Goal: Information Seeking & Learning: Learn about a topic

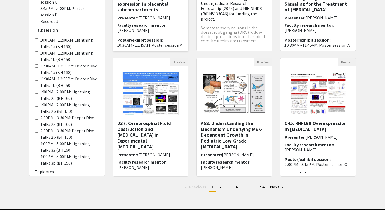
scroll to position [126, 0]
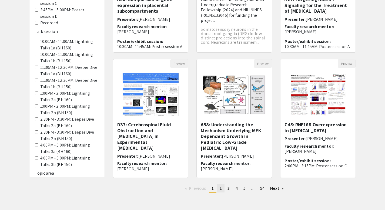
click at [219, 189] on link "page 2" at bounding box center [221, 188] width 8 height 8
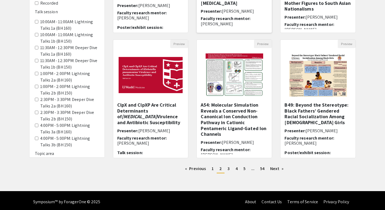
scroll to position [148, 0]
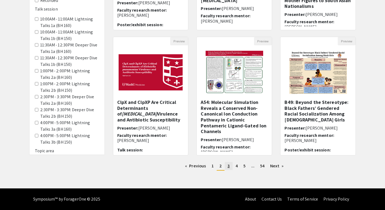
click at [228, 168] on span "3" at bounding box center [228, 166] width 2 height 6
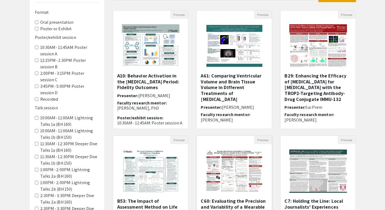
scroll to position [148, 0]
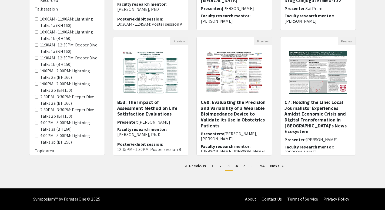
click at [55, 149] on h6 "Topic area" at bounding box center [67, 150] width 64 height 5
click at [48, 154] on legend "Topic area" at bounding box center [67, 151] width 64 height 10
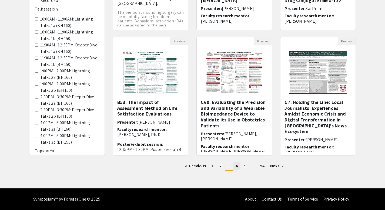
click at [237, 167] on span "4" at bounding box center [237, 166] width 2 height 6
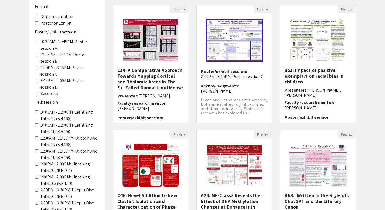
scroll to position [148, 0]
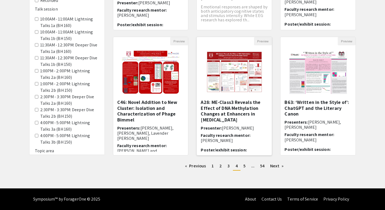
click at [231, 105] on h5 "A28: ME-Class3 Reveals the Effect of DNA Methylation Changes at Enhancers in [M…" at bounding box center [234, 110] width 67 height 23
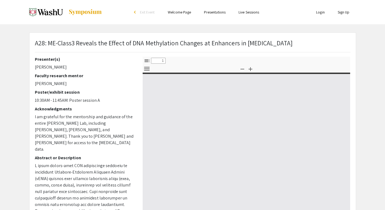
select select "custom"
type input "0"
select select "custom"
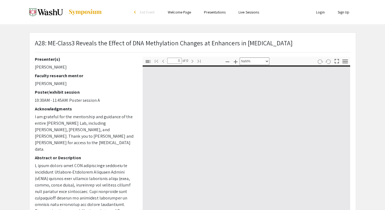
type input "1"
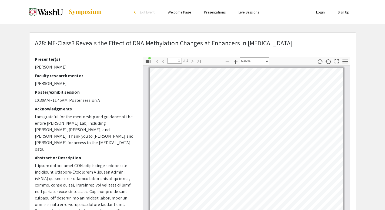
select select "custom"
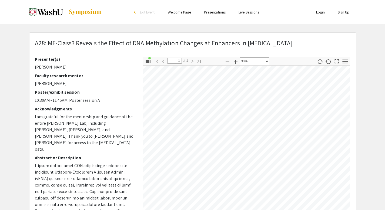
scroll to position [59, 0]
